Goal: Find specific fact: Find specific page/section

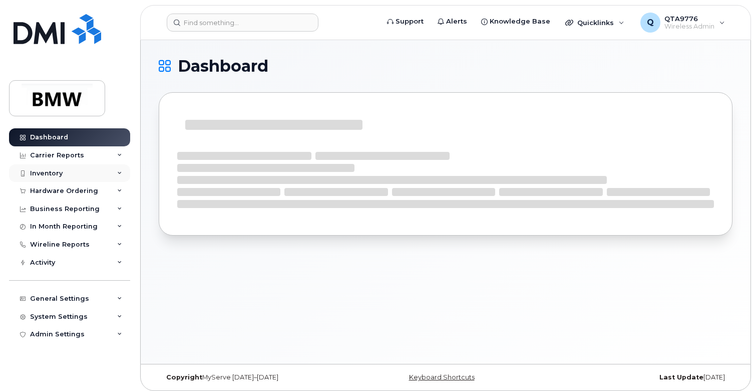
click at [44, 172] on div "Inventory" at bounding box center [46, 173] width 33 height 8
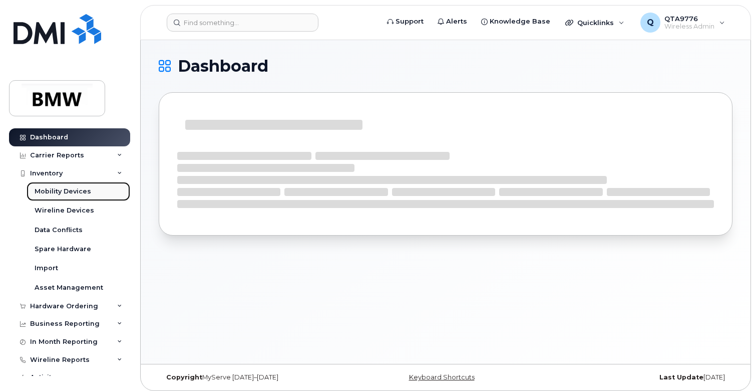
click at [64, 193] on div "Mobility Devices" at bounding box center [63, 191] width 57 height 9
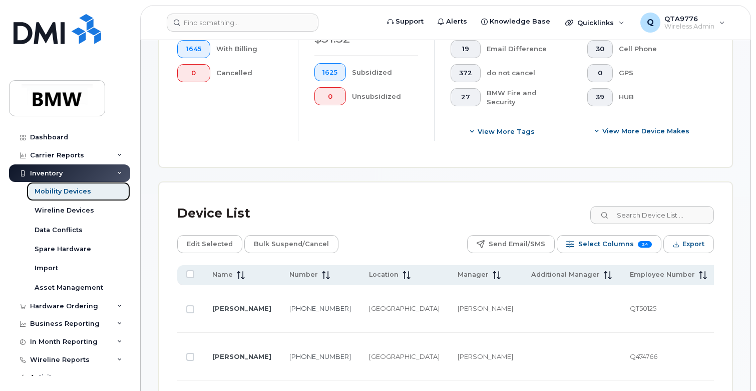
scroll to position [350, 0]
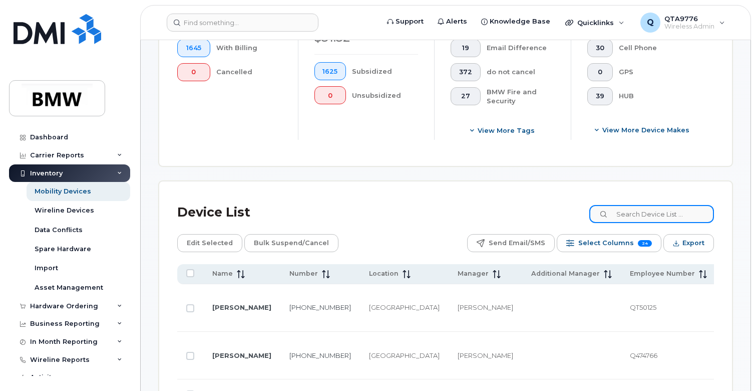
click at [653, 219] on input at bounding box center [651, 214] width 125 height 18
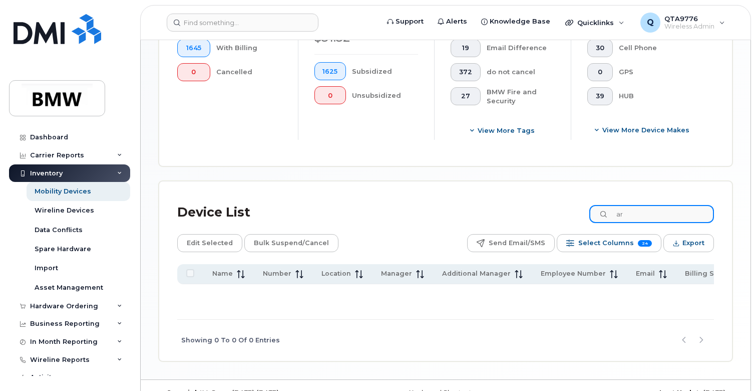
type input "a"
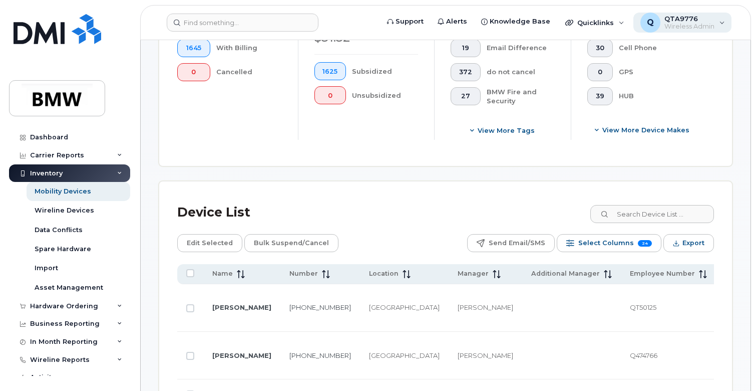
click at [719, 19] on div "Q QTA9776 Wireless Admin" at bounding box center [682, 23] width 99 height 20
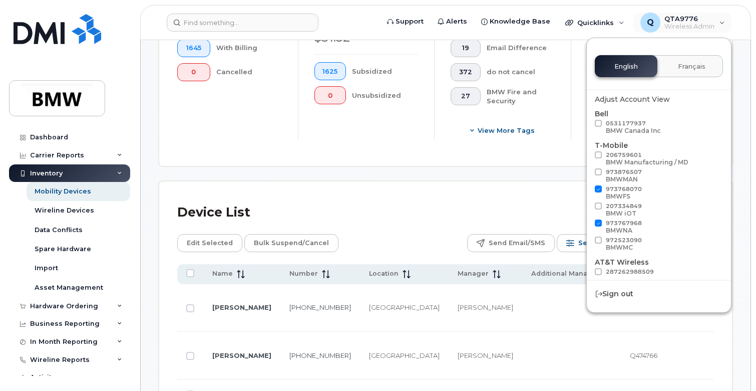
click at [598, 156] on span at bounding box center [598, 154] width 7 height 7
click at [588, 156] on input "206759601 BMW Manufacturing / MD" at bounding box center [585, 153] width 5 height 5
checkbox input "true"
click at [599, 169] on span at bounding box center [598, 171] width 7 height 7
click at [588, 169] on input "973876507 BMWMAN" at bounding box center [585, 170] width 5 height 5
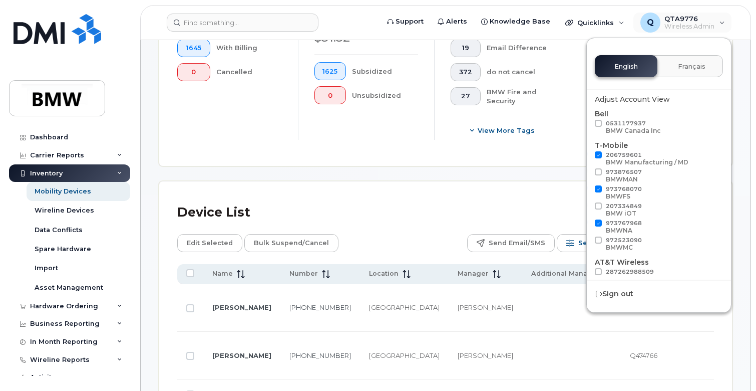
checkbox input "true"
click at [597, 204] on span at bounding box center [598, 205] width 7 height 7
click at [588, 204] on input "207334849 BMW iOT" at bounding box center [585, 204] width 5 height 5
checkbox input "true"
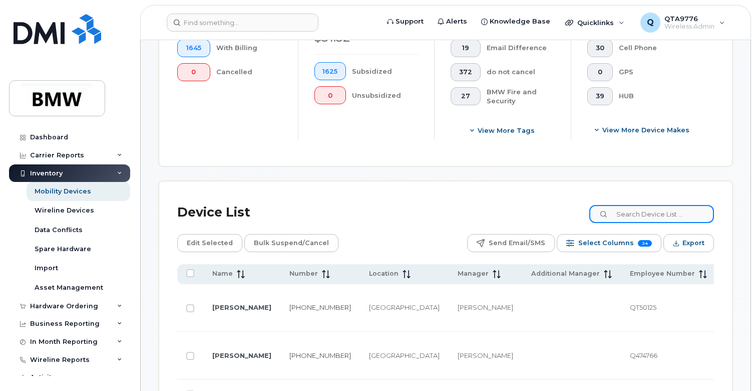
click at [655, 212] on input at bounding box center [651, 214] width 125 height 18
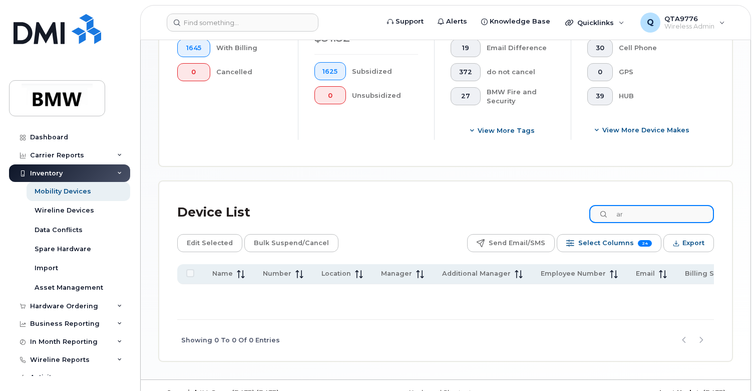
type input "a"
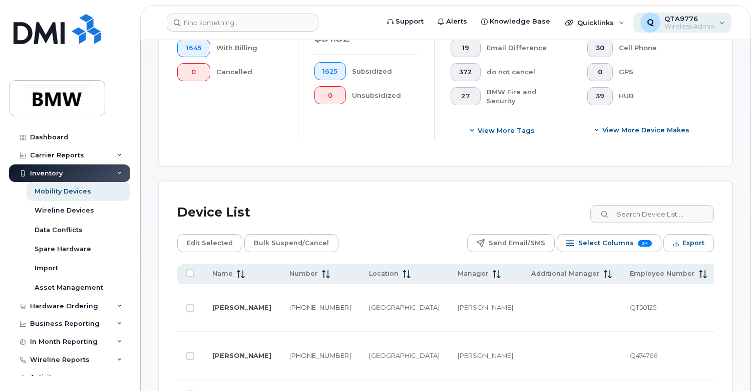
click at [723, 24] on div "Q QTA9776 Wireless Admin" at bounding box center [682, 23] width 99 height 20
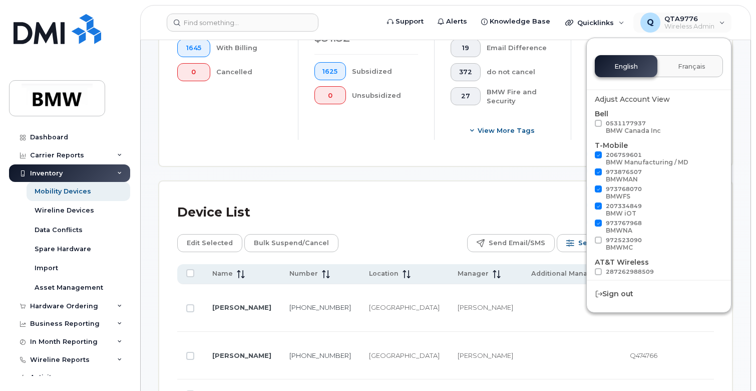
click at [598, 124] on span at bounding box center [598, 123] width 7 height 7
click at [588, 124] on input "0531177937 BMW Canada Inc" at bounding box center [585, 122] width 5 height 5
checkbox input "true"
click at [599, 240] on span at bounding box center [598, 239] width 7 height 7
click at [588, 240] on input "972523090 BMWMC" at bounding box center [585, 238] width 5 height 5
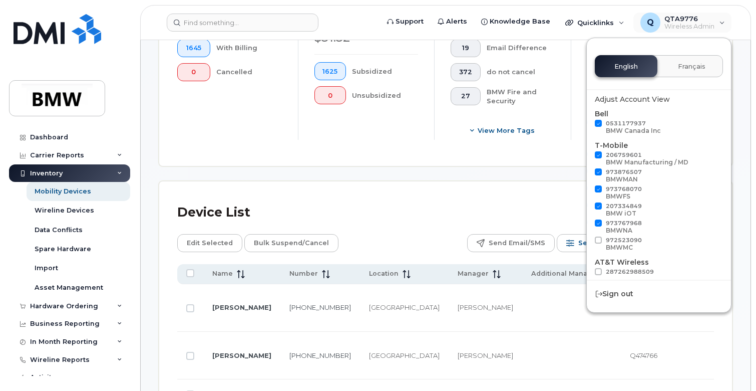
checkbox input "true"
click at [596, 270] on span at bounding box center [598, 271] width 7 height 7
click at [588, 270] on input "287262988509 BMWNA" at bounding box center [585, 270] width 5 height 5
checkbox input "true"
click at [483, 214] on div "Device List" at bounding box center [445, 212] width 537 height 26
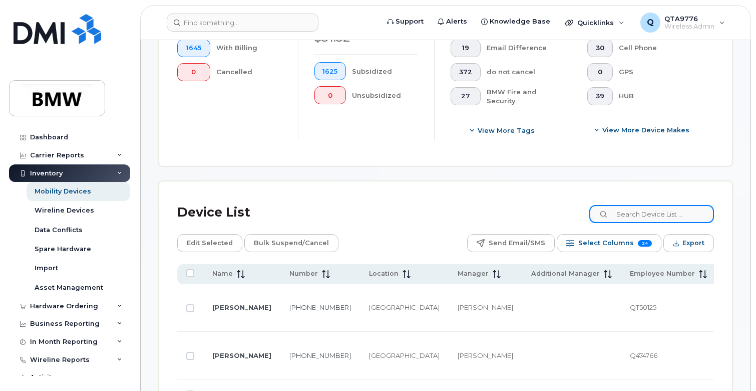
click at [635, 217] on input at bounding box center [651, 214] width 125 height 18
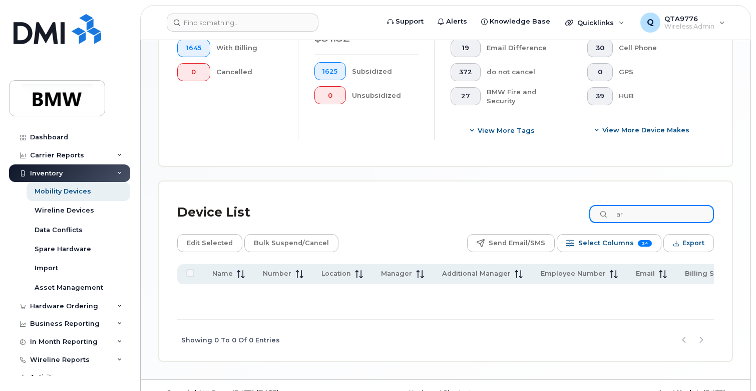
type input "a"
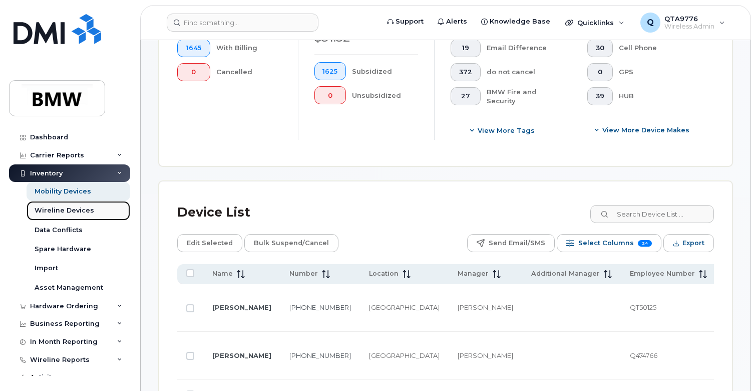
click at [53, 205] on link "Wireline Devices" at bounding box center [79, 210] width 104 height 19
click at [55, 193] on div "Mobility Devices" at bounding box center [63, 191] width 57 height 9
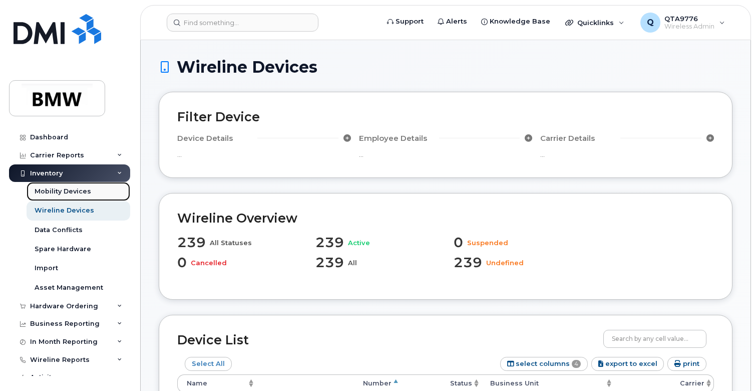
click at [78, 189] on div "Mobility Devices" at bounding box center [63, 191] width 57 height 9
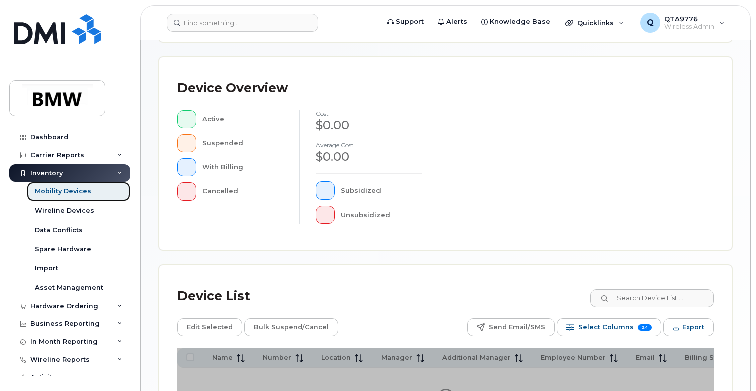
scroll to position [250, 0]
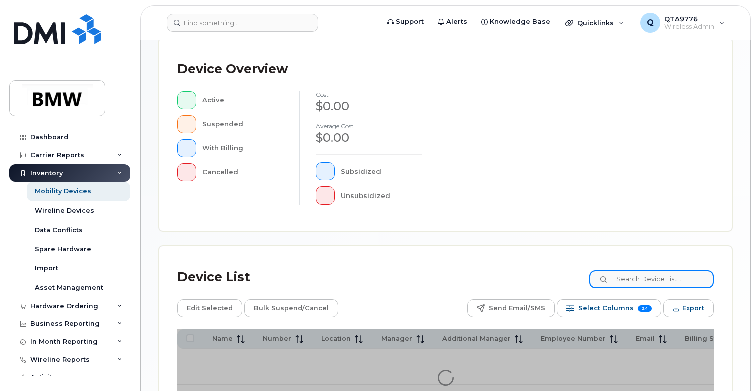
click at [641, 284] on input at bounding box center [651, 279] width 125 height 18
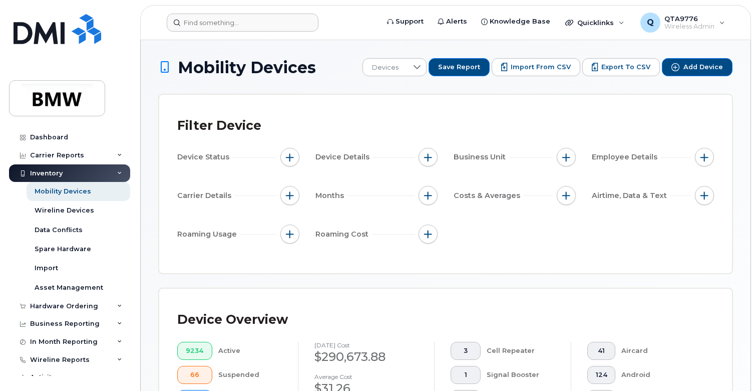
type input "arnov"
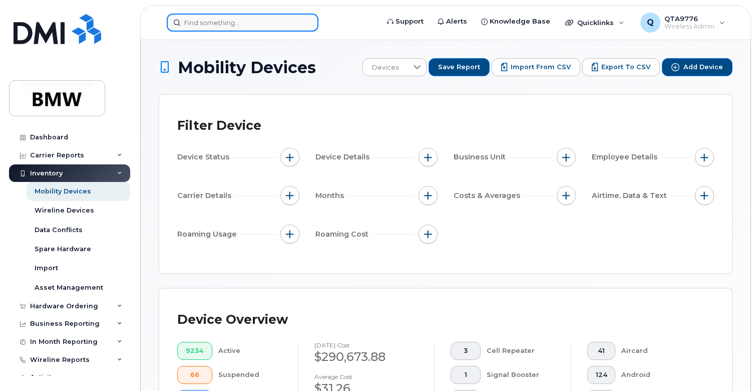
click at [248, 22] on input at bounding box center [243, 23] width 152 height 18
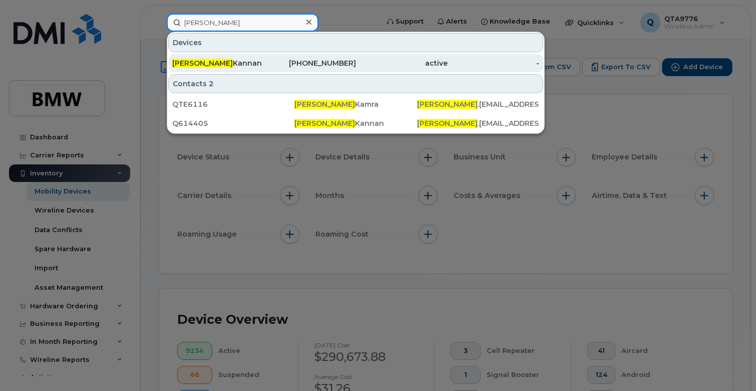
type input "arnav"
click at [278, 66] on div "201-905-4578" at bounding box center [310, 63] width 92 height 10
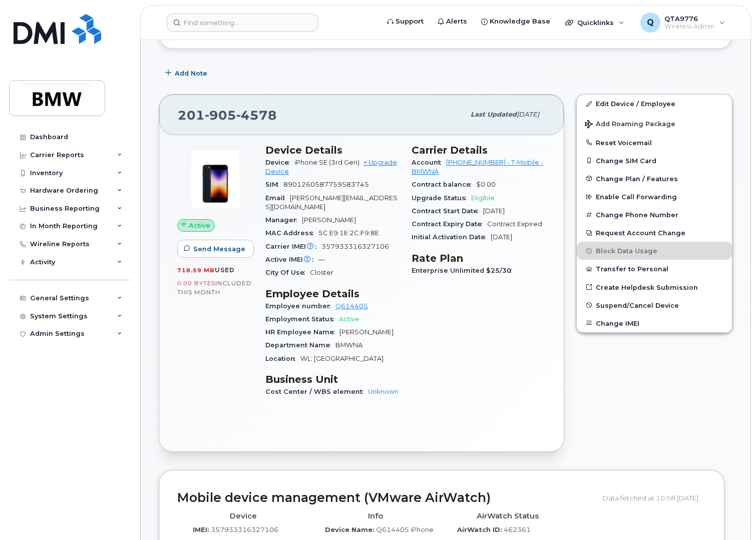
scroll to position [150, 0]
